Goal: Information Seeking & Learning: Learn about a topic

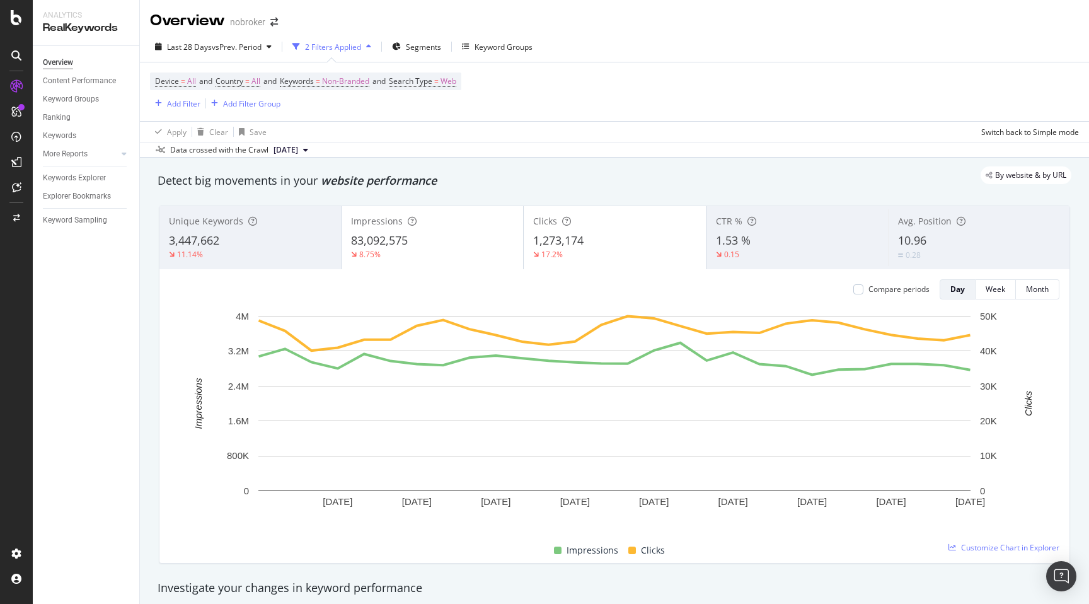
click at [626, 173] on div "By website & by URL" at bounding box center [608, 175] width 927 height 18
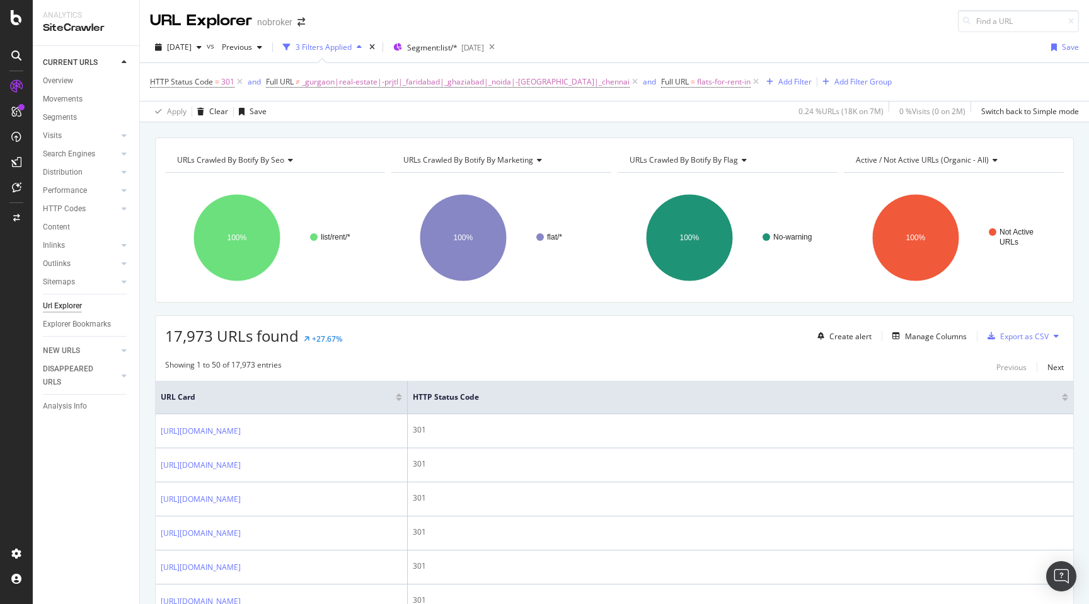
scroll to position [206, 0]
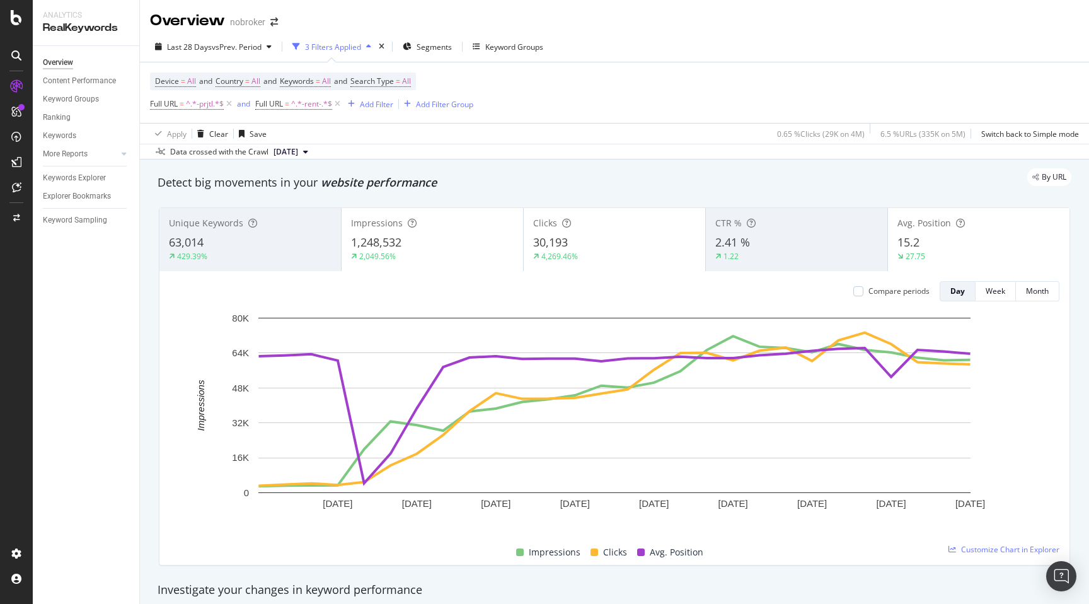
scroll to position [1190, 0]
